Goal: Task Accomplishment & Management: Manage account settings

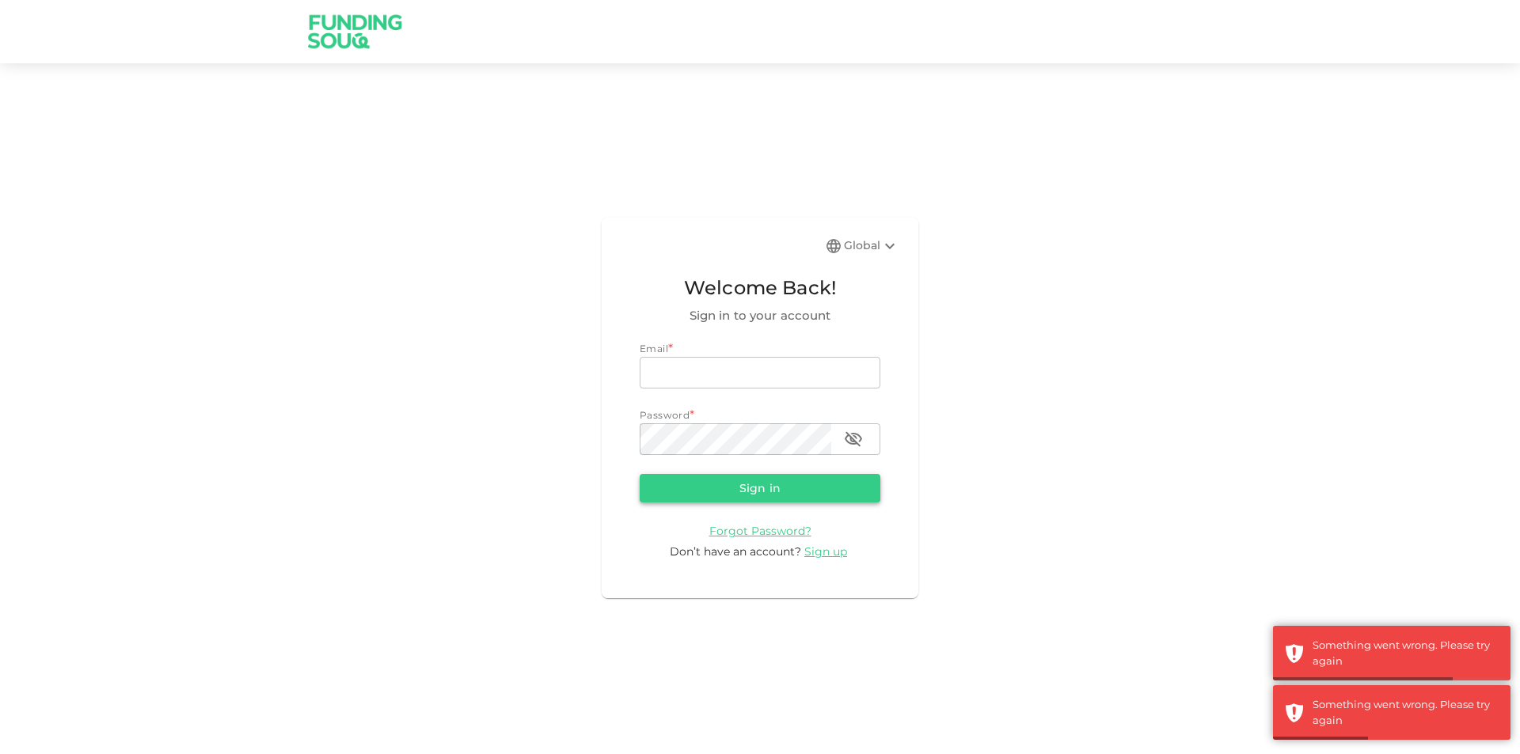
type input "[EMAIL_ADDRESS][DOMAIN_NAME]"
click at [715, 487] on button "Sign in" at bounding box center [760, 488] width 241 height 28
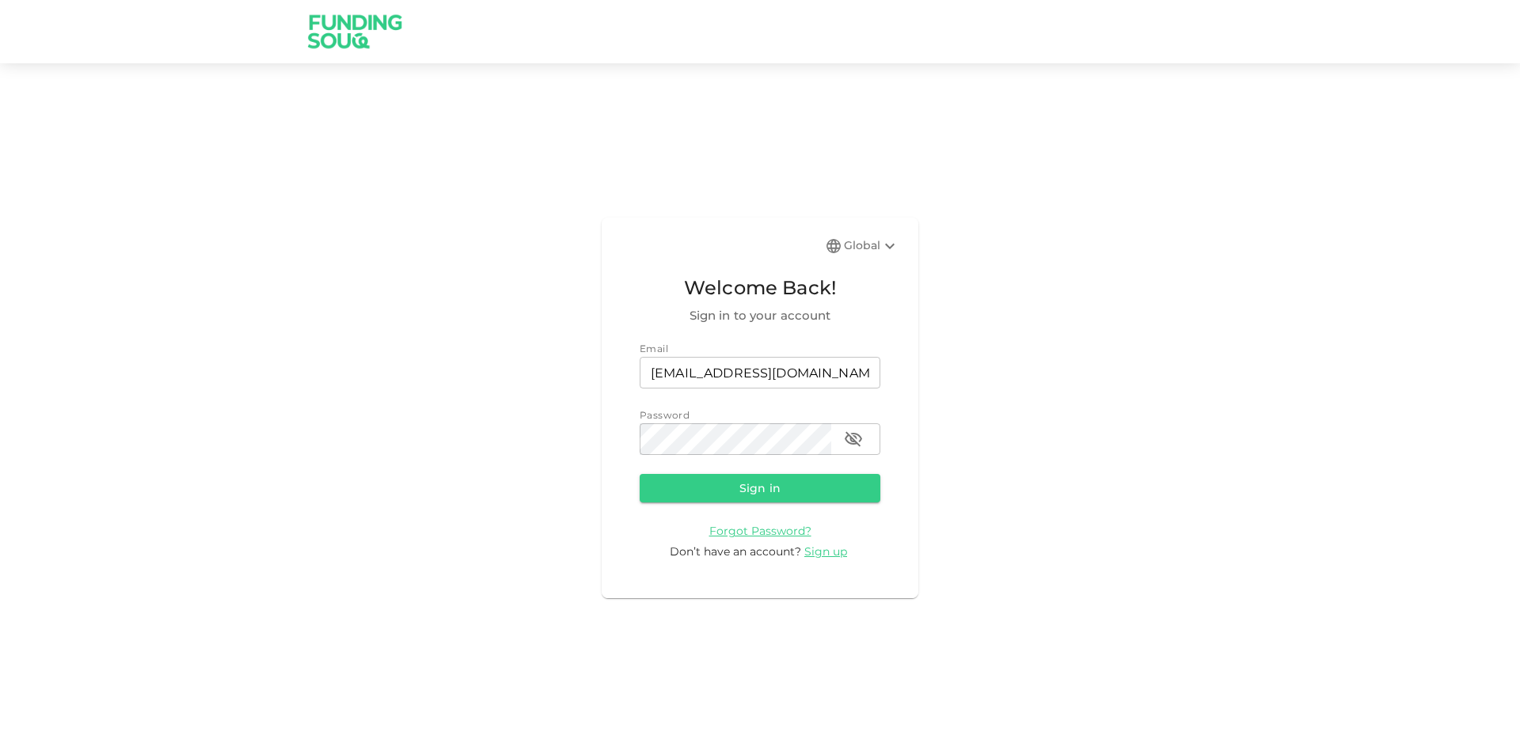
click at [81, 344] on div "Global Welcome Back! Sign in to your account Email email [EMAIL_ADDRESS][DOMAIN…" at bounding box center [760, 407] width 1520 height 651
click at [709, 485] on button "Sign in" at bounding box center [760, 488] width 241 height 28
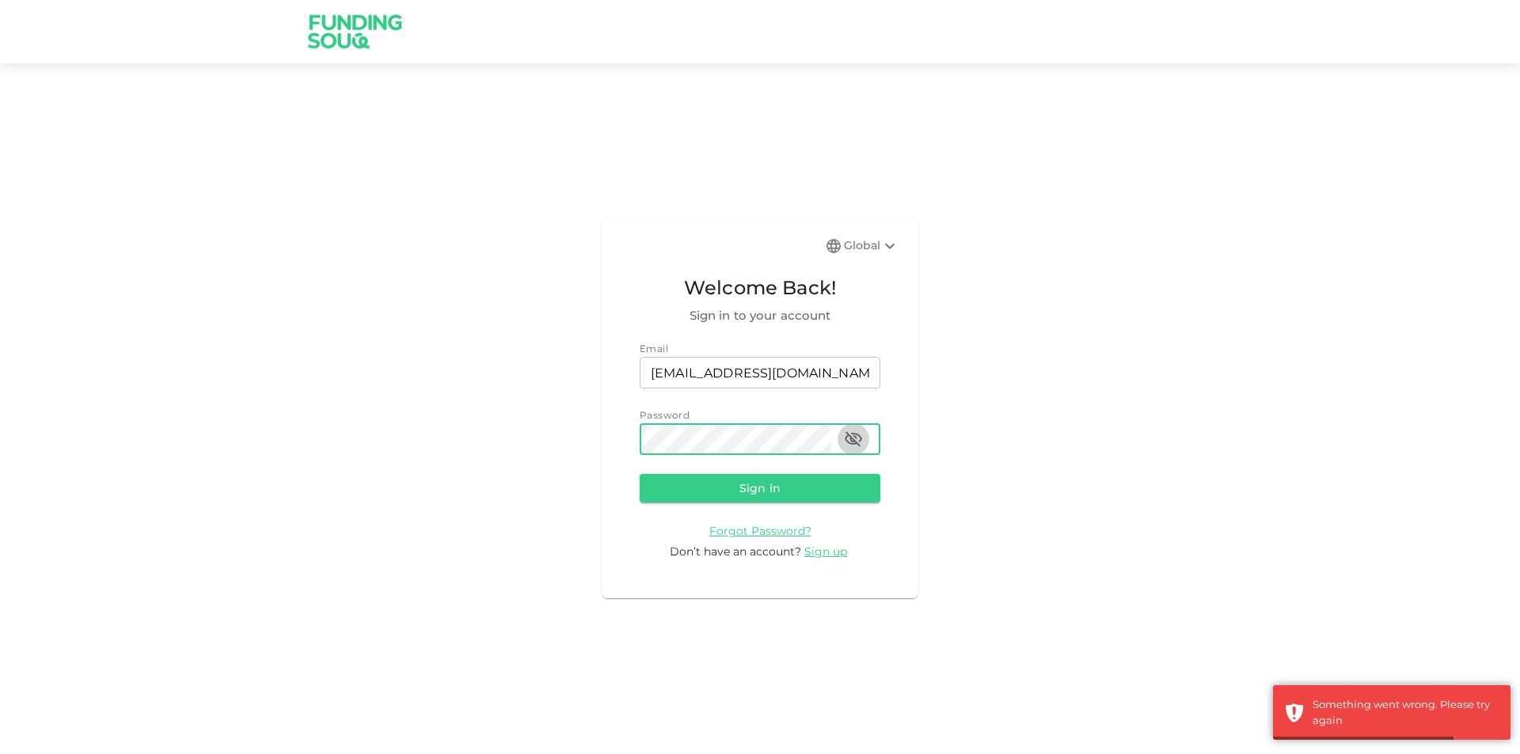
click at [863, 443] on button "button" at bounding box center [853, 439] width 32 height 32
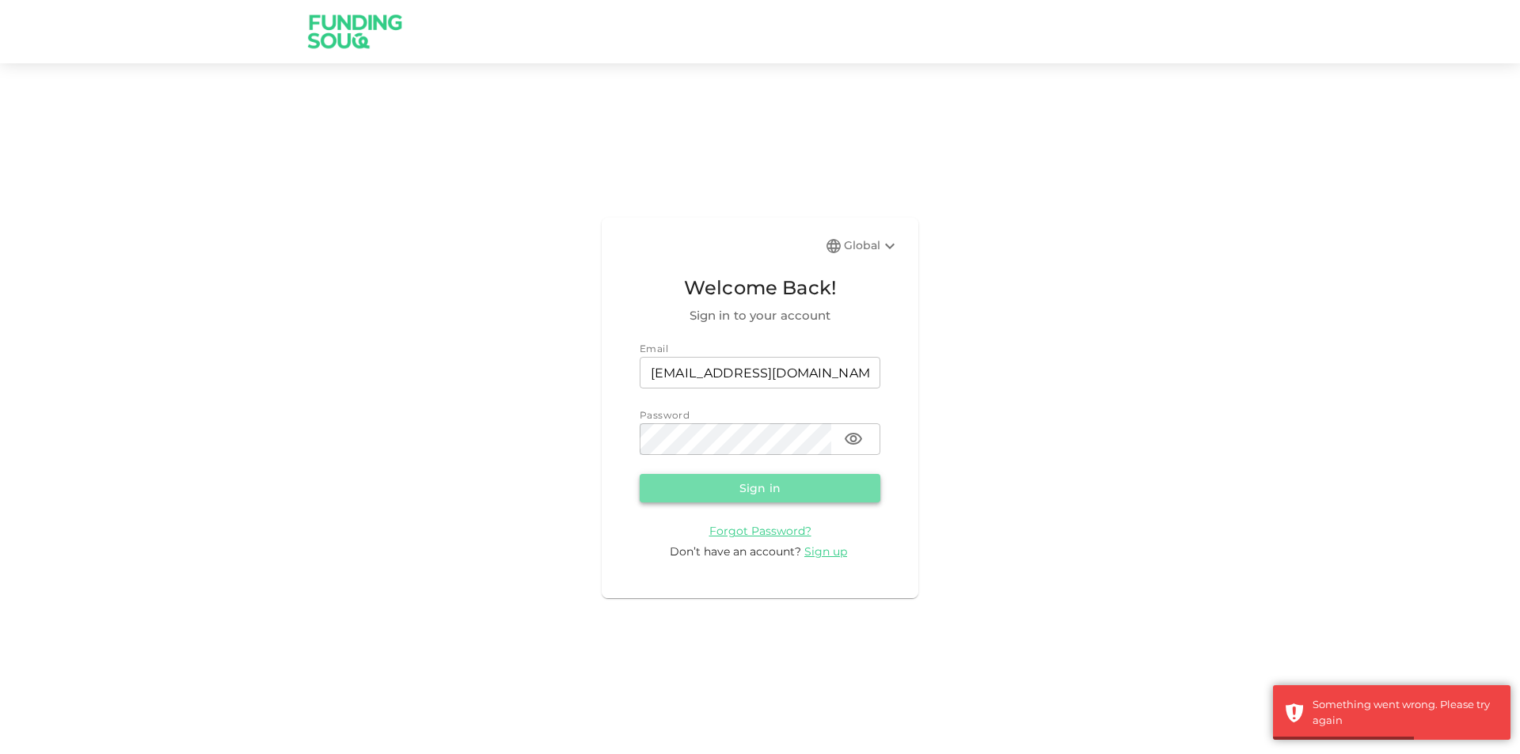
click at [744, 483] on button "Sign in" at bounding box center [760, 488] width 241 height 28
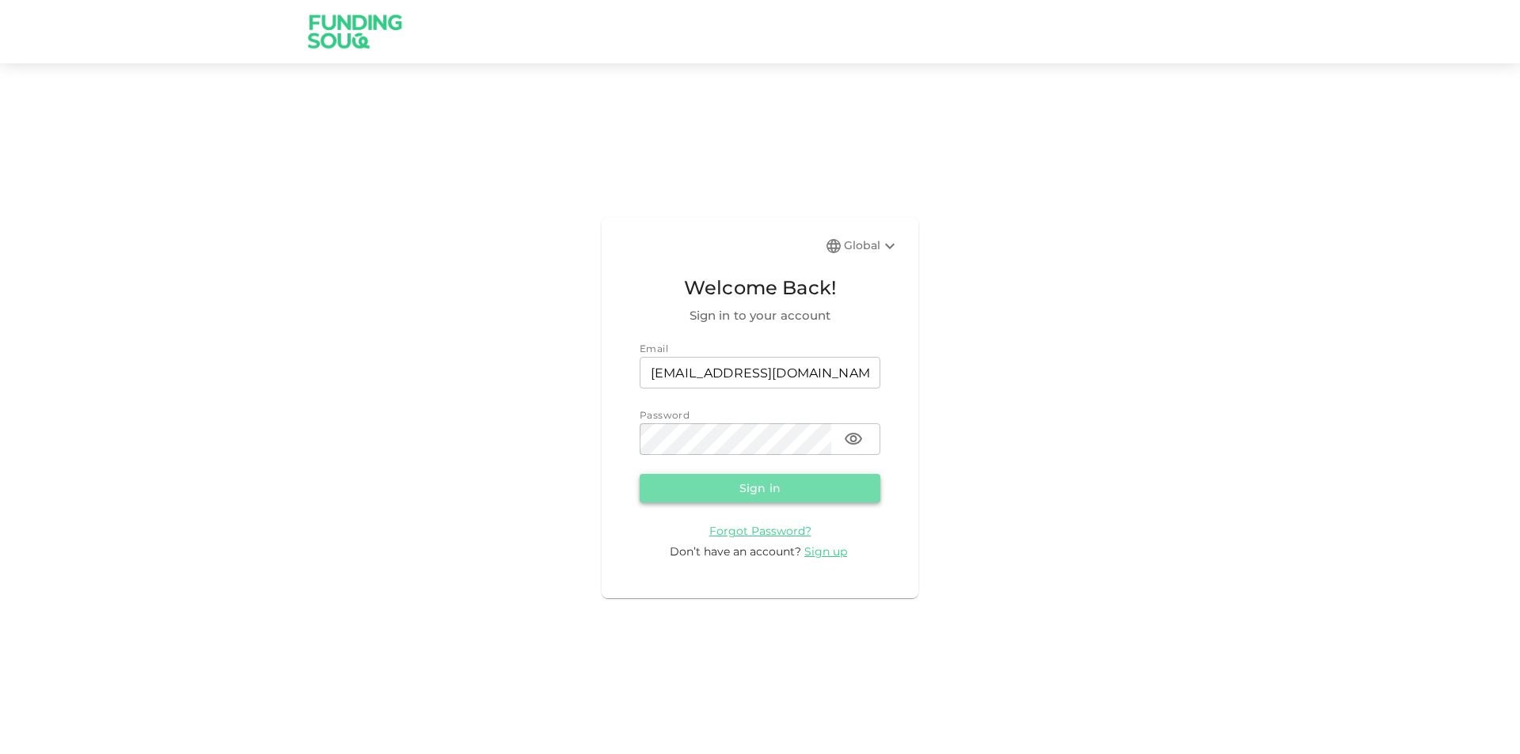
click at [784, 480] on button "Sign in" at bounding box center [760, 488] width 241 height 28
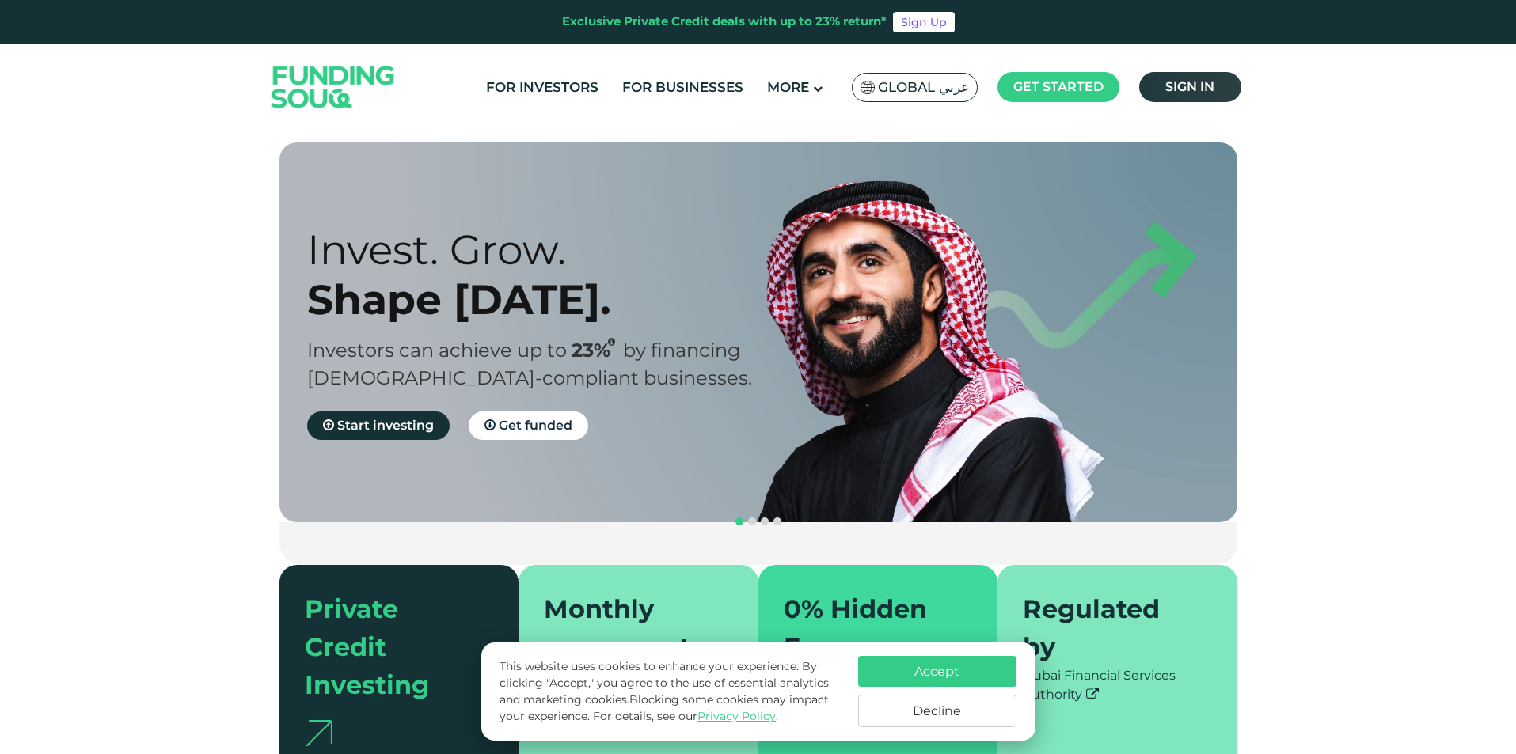
click at [1182, 75] on link "Sign in" at bounding box center [1190, 87] width 102 height 30
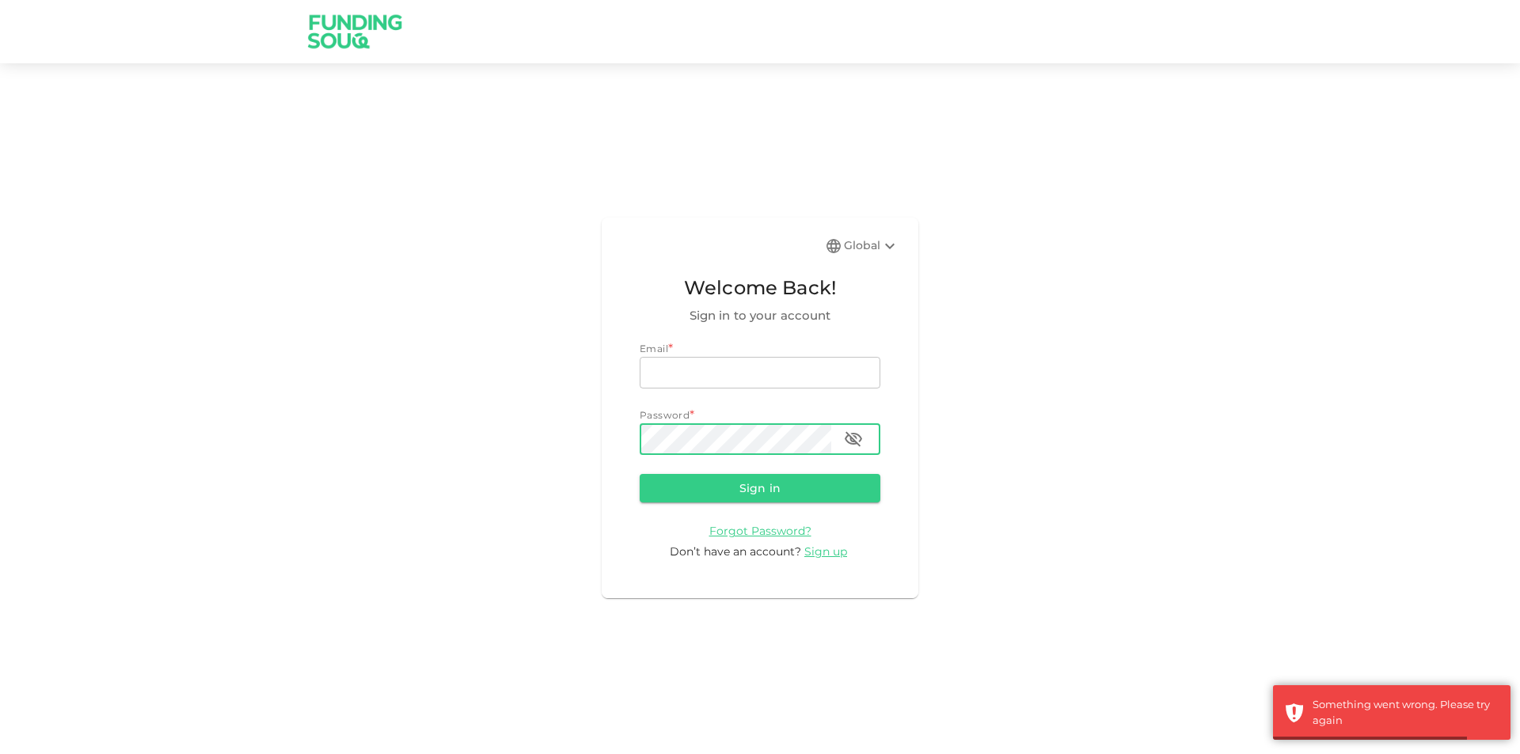
type input "guineverejane@gmail.com"
click at [858, 438] on icon "button" at bounding box center [853, 439] width 19 height 19
click at [754, 483] on button "Sign in" at bounding box center [760, 488] width 241 height 28
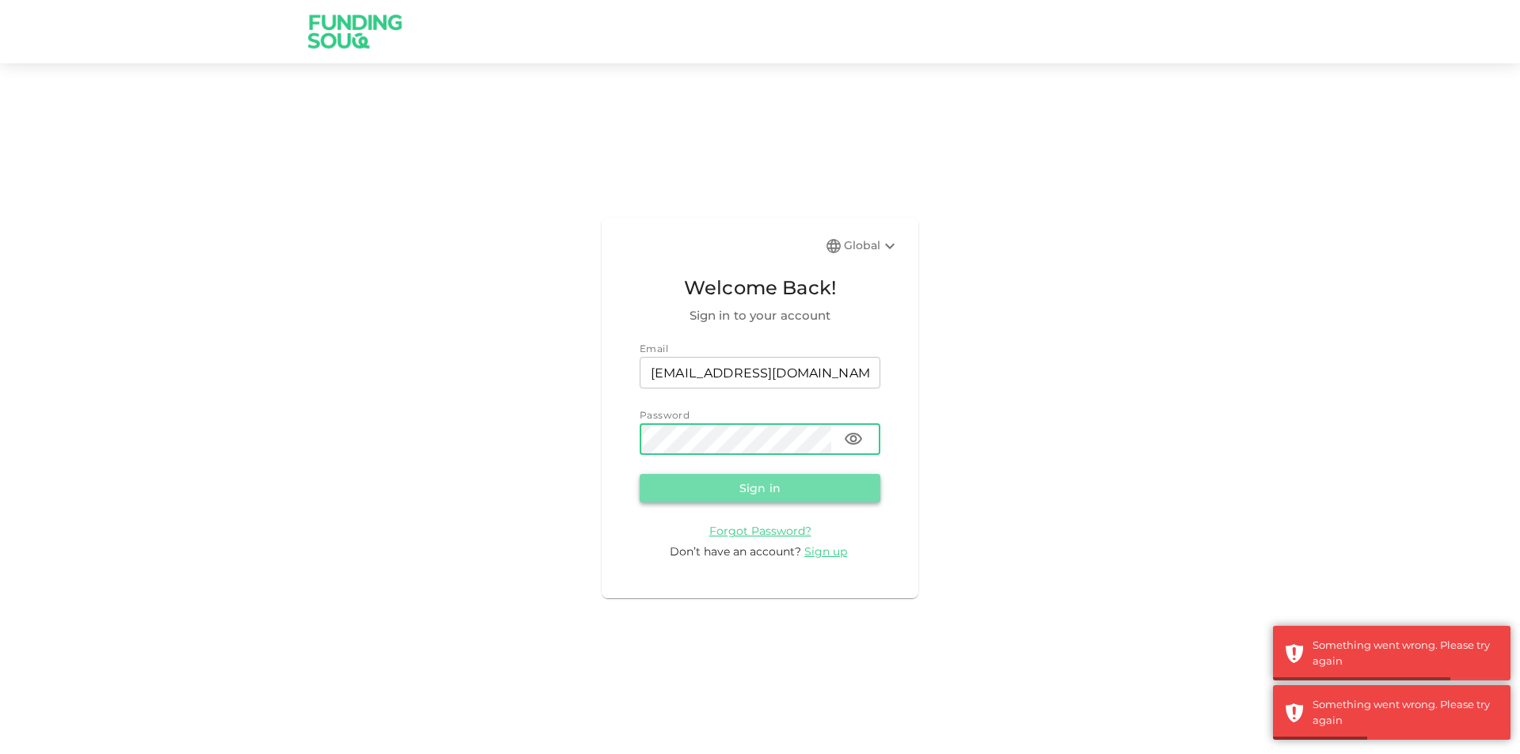
click at [771, 486] on button "Sign in" at bounding box center [760, 488] width 241 height 28
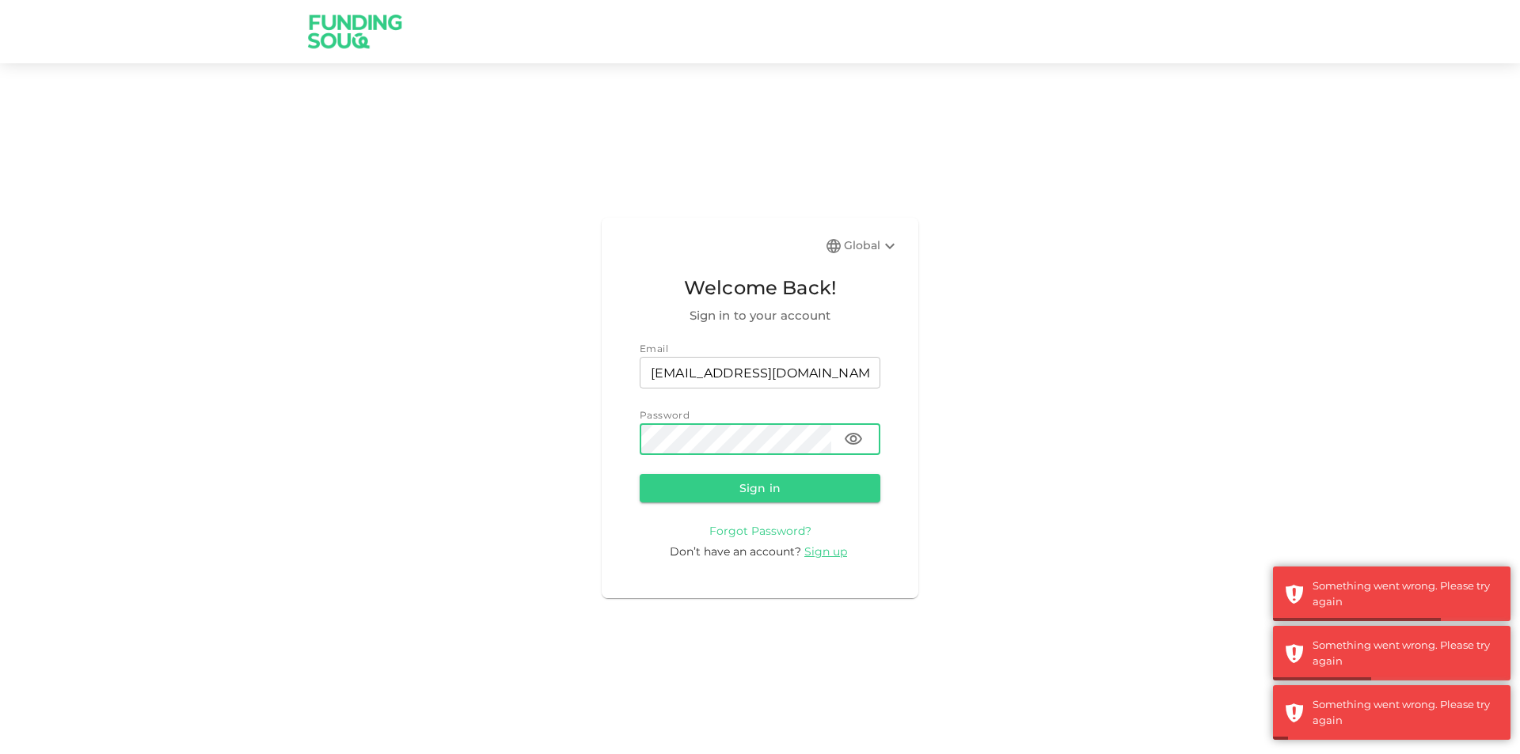
click at [776, 529] on span "Forgot Password?" at bounding box center [760, 531] width 102 height 14
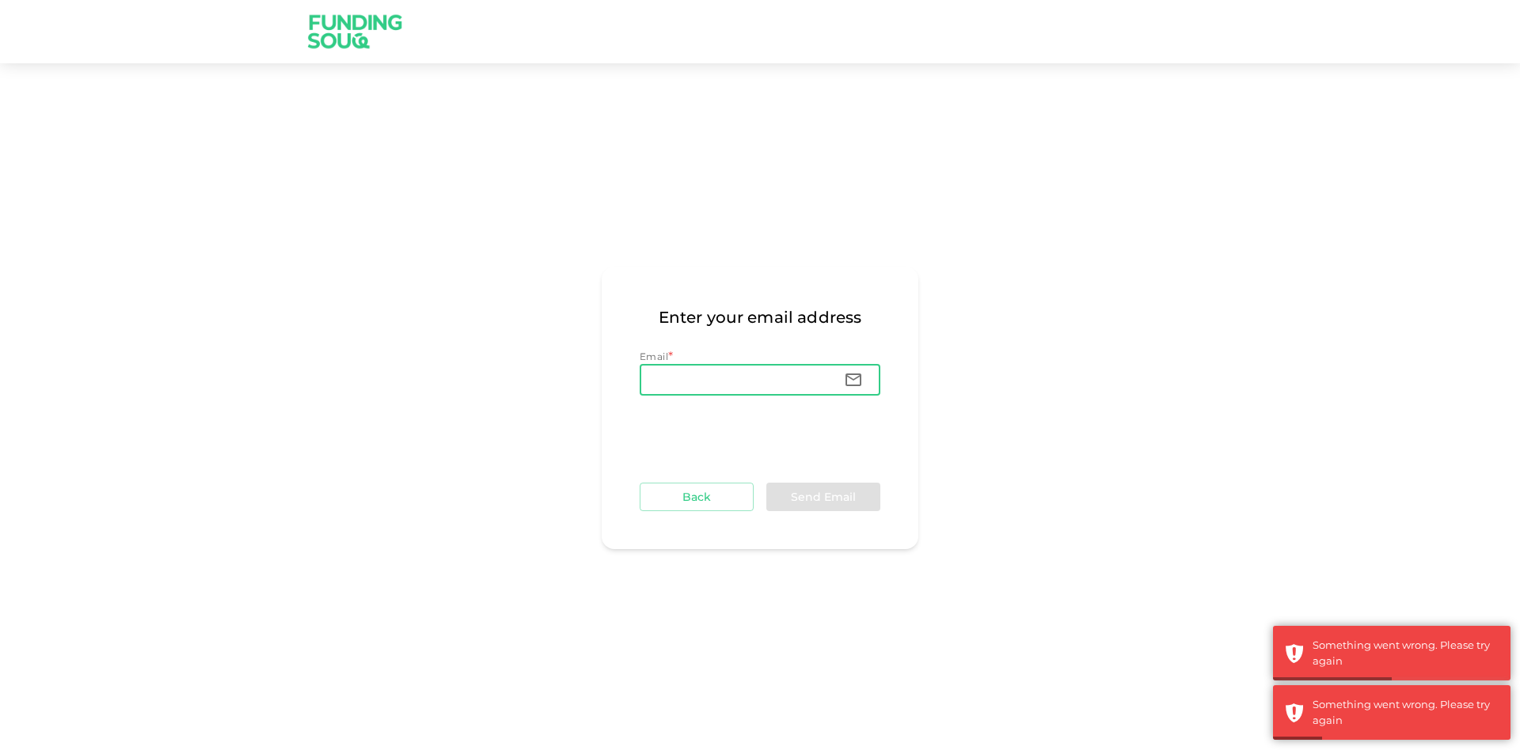
click at [727, 385] on input "Email" at bounding box center [736, 380] width 192 height 32
type input "guineverejane@gmail.com"
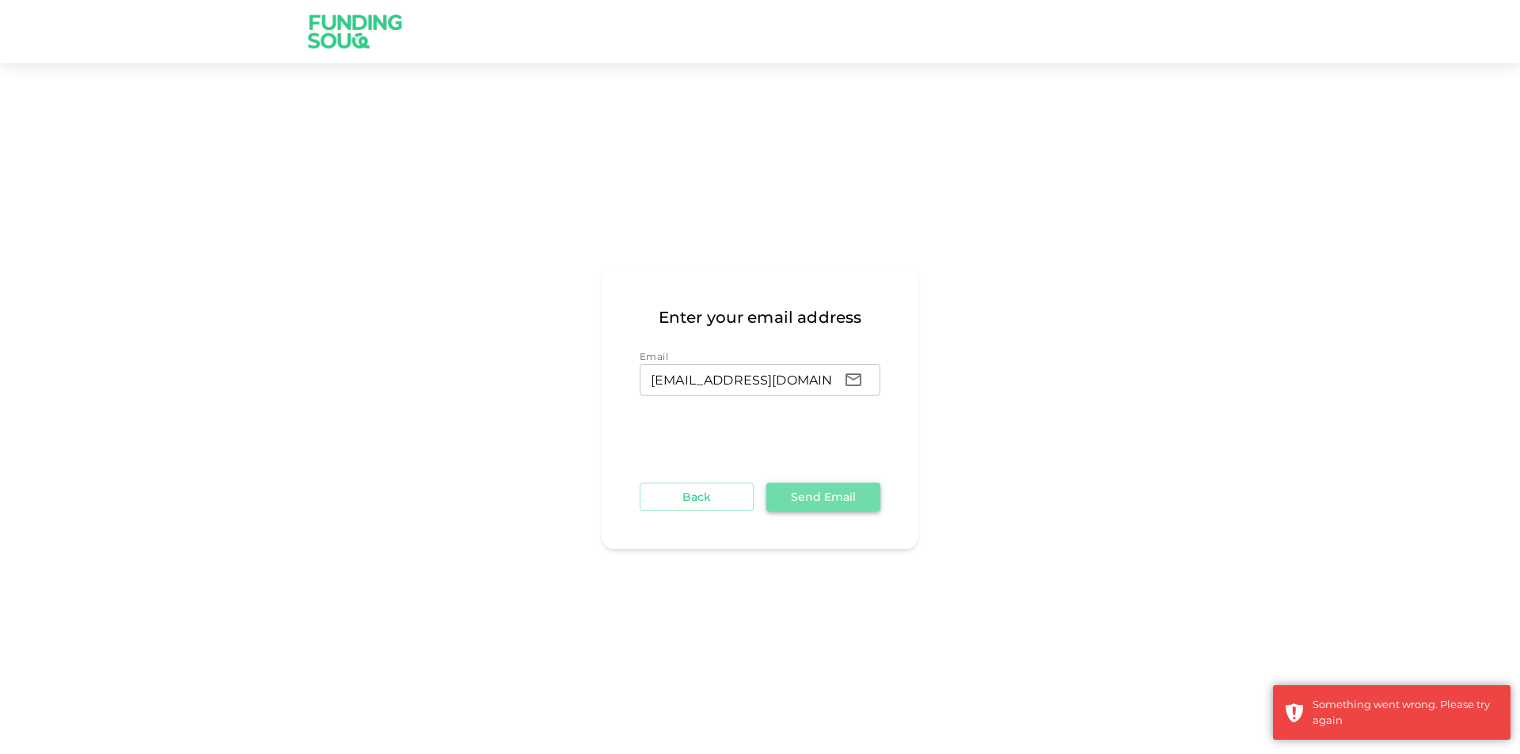
click at [837, 493] on button "Send Email" at bounding box center [823, 497] width 114 height 28
click at [837, 503] on button "Send Email" at bounding box center [823, 497] width 114 height 28
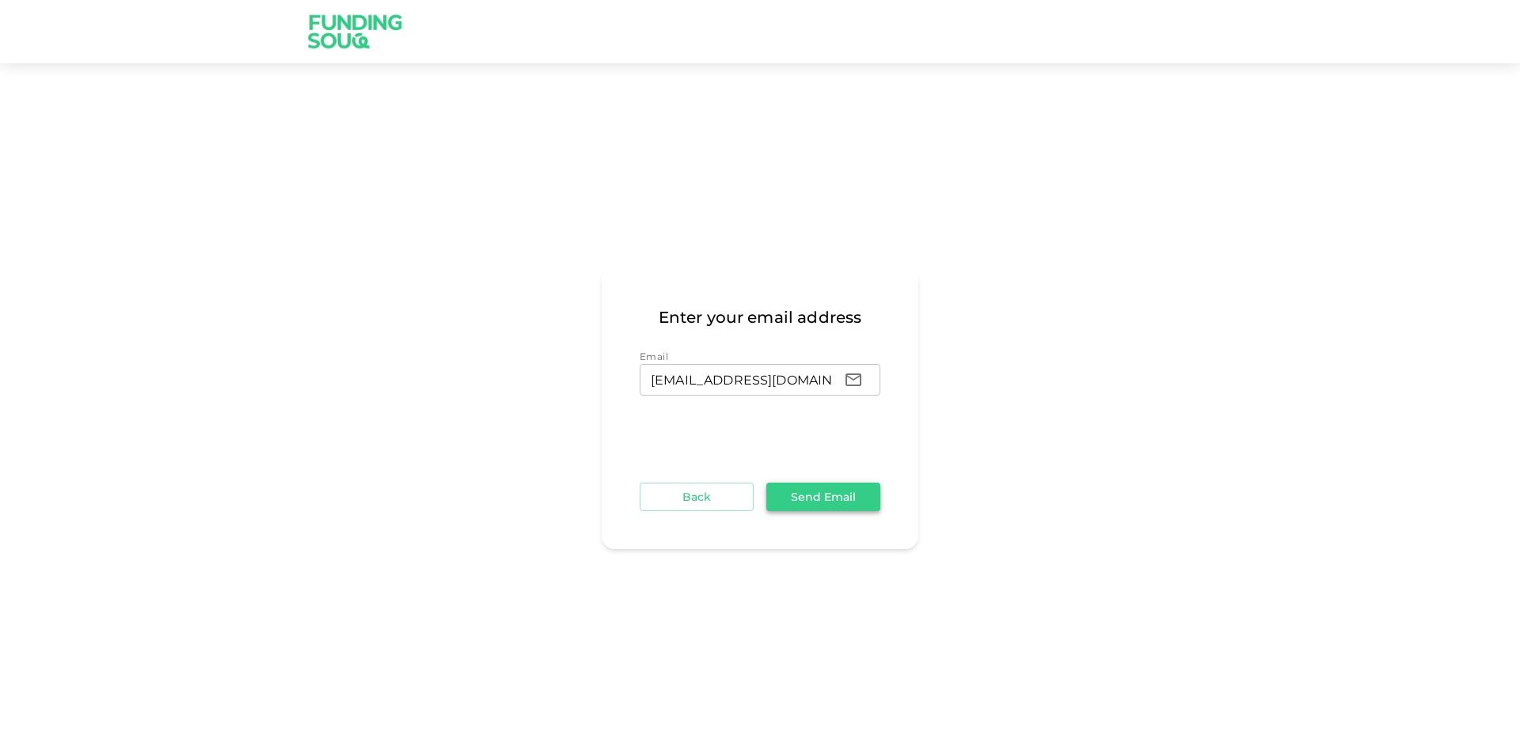
click at [815, 490] on button "Send Email" at bounding box center [823, 497] width 114 height 28
